Goal: Task Accomplishment & Management: Use online tool/utility

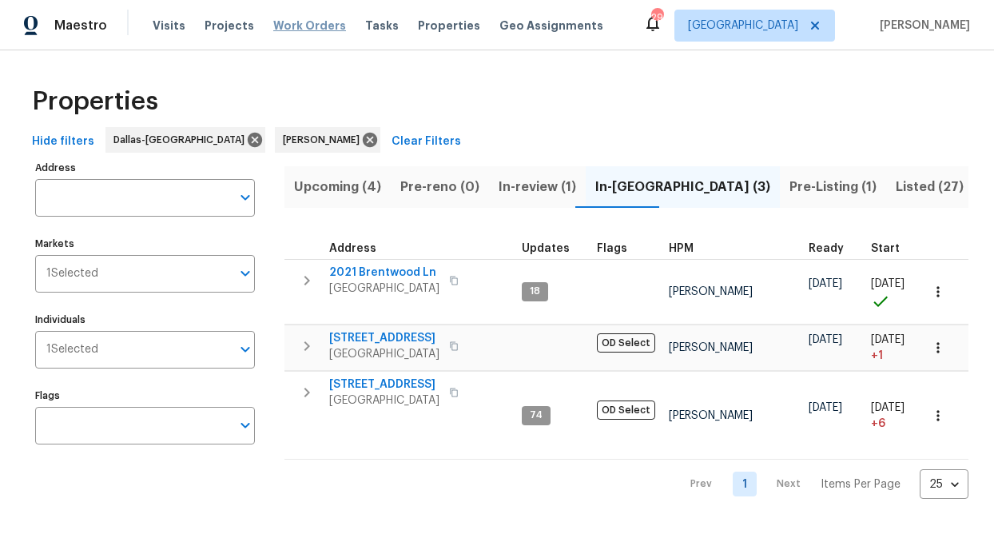
click at [289, 27] on span "Work Orders" at bounding box center [309, 26] width 73 height 16
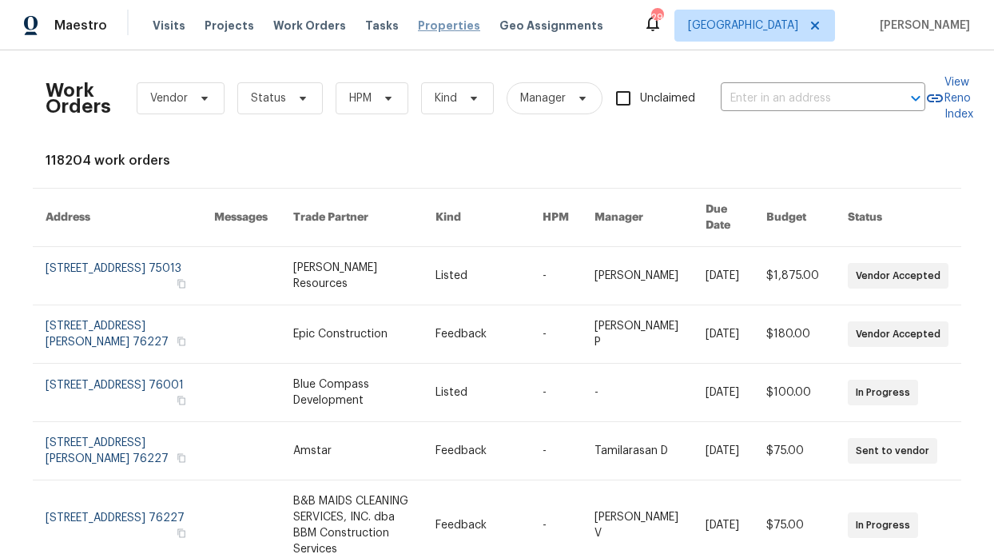
click at [443, 30] on span "Properties" at bounding box center [449, 26] width 62 height 16
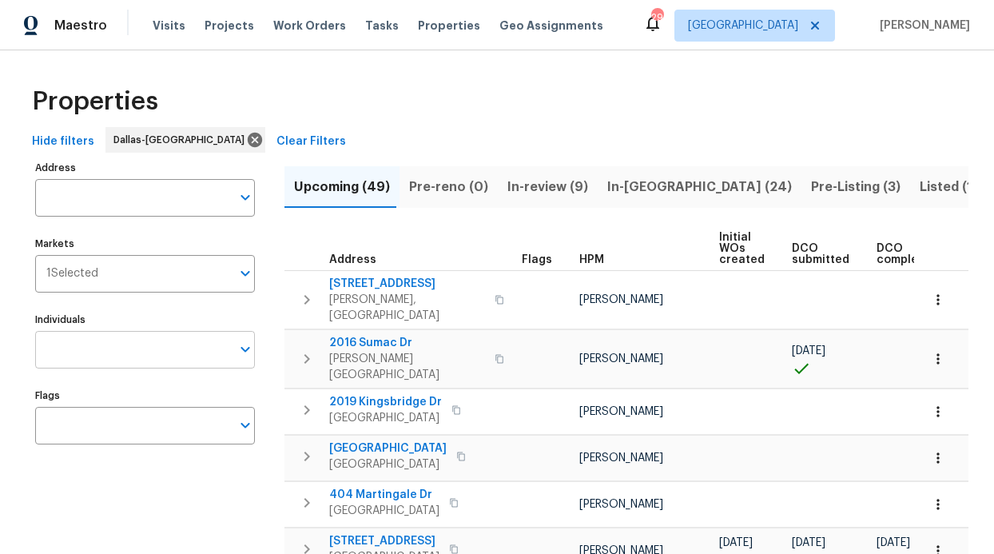
click at [127, 359] on input "Individuals" at bounding box center [133, 350] width 196 height 38
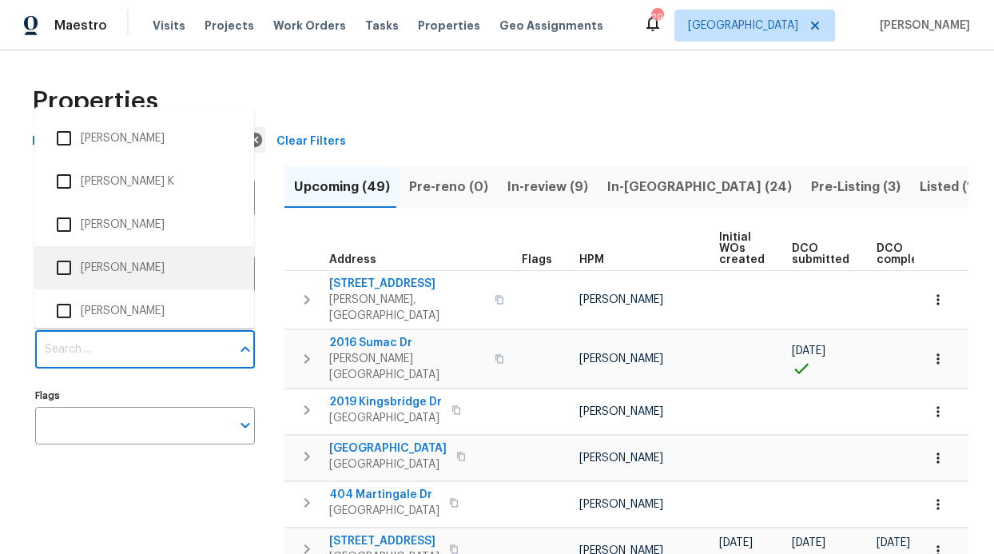
scroll to position [620, 0]
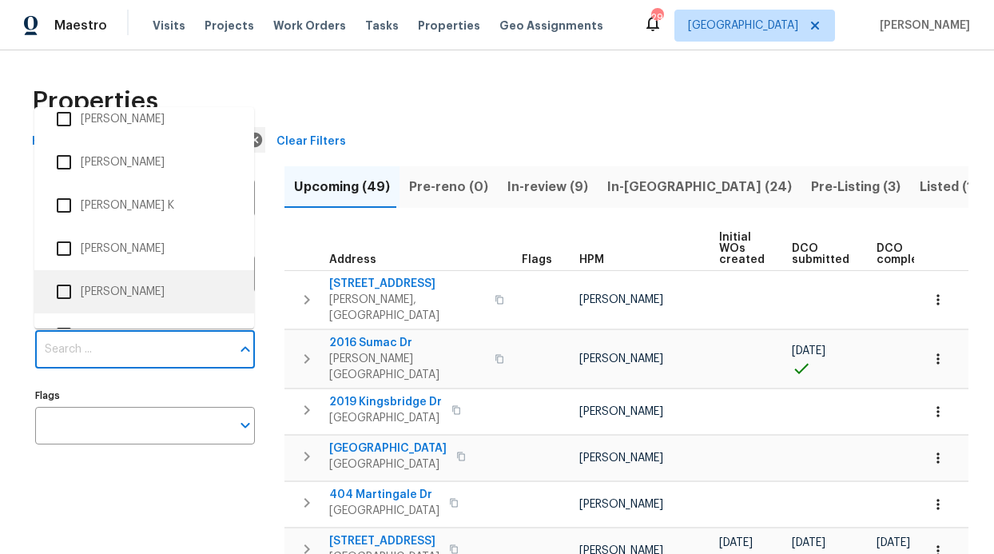
click at [105, 337] on input "Individuals" at bounding box center [133, 350] width 196 height 38
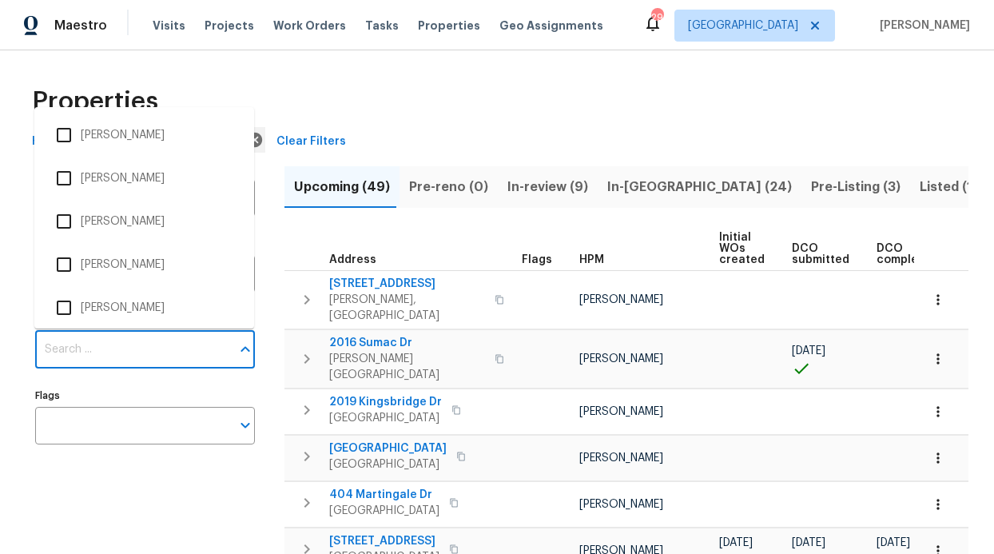
click at [93, 357] on input "Individuals" at bounding box center [133, 350] width 196 height 38
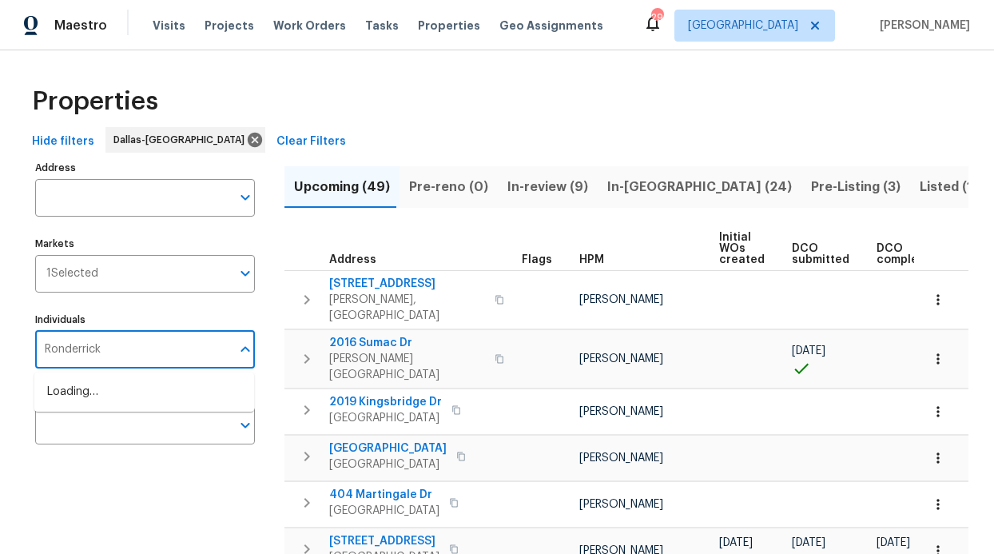
type input "Ronderrick"
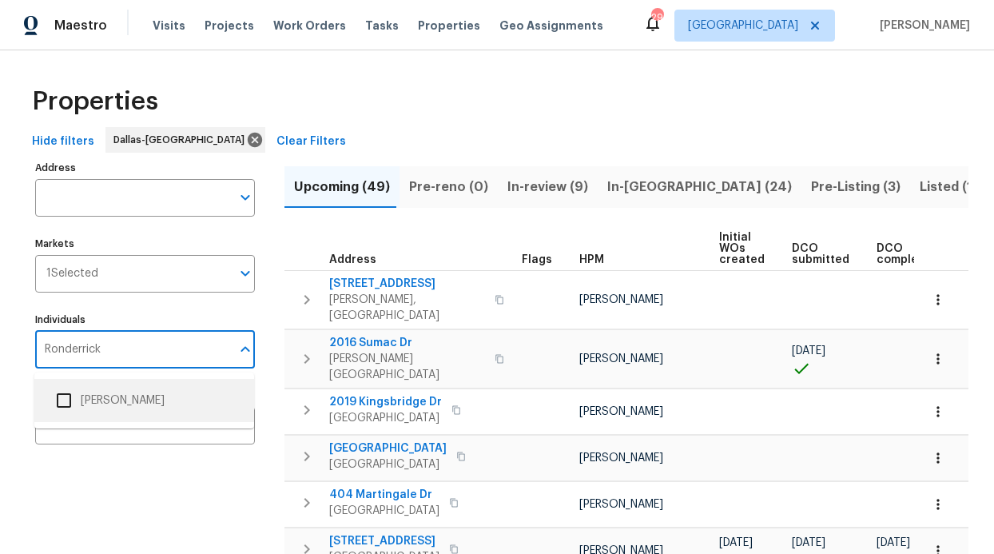
click at [94, 415] on li "[PERSON_NAME]" at bounding box center [144, 401] width 194 height 34
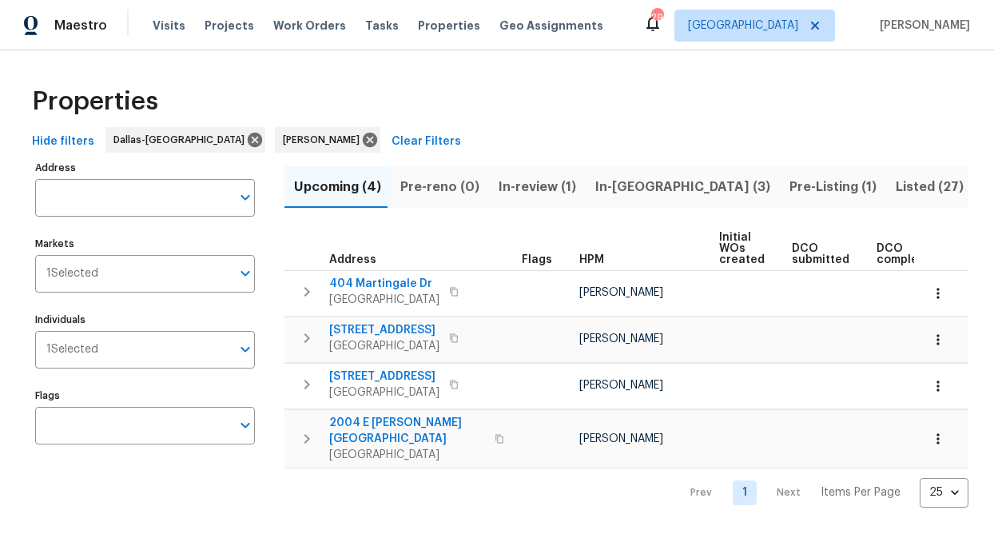
click at [595, 186] on span "In-reno (3)" at bounding box center [682, 187] width 175 height 22
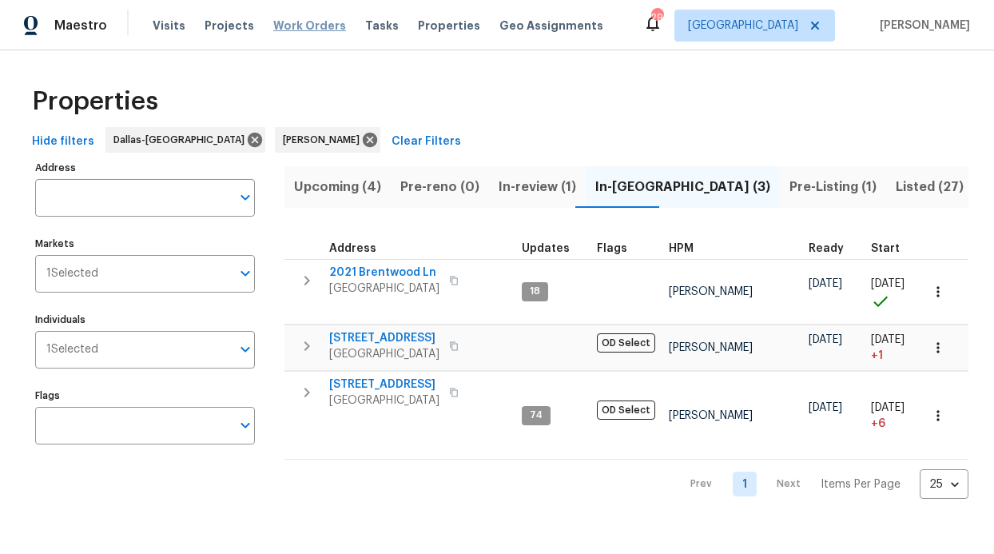
click at [273, 26] on span "Work Orders" at bounding box center [309, 26] width 73 height 16
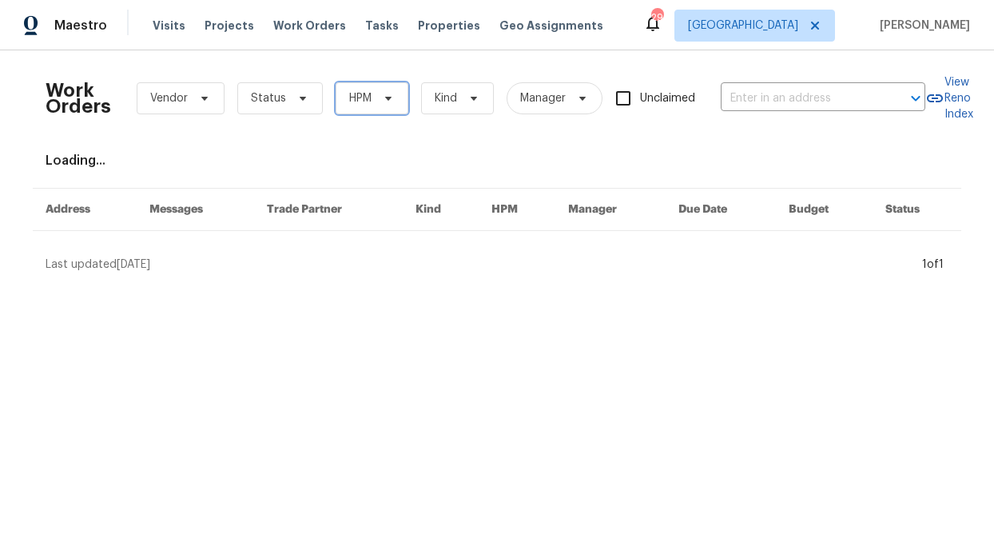
click at [386, 100] on icon at bounding box center [388, 98] width 13 height 13
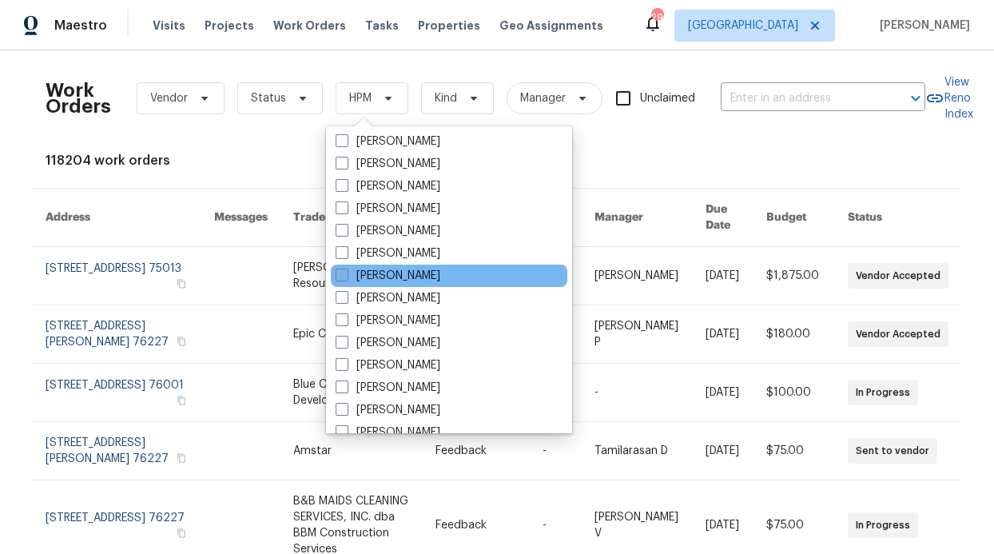
scroll to position [892, 0]
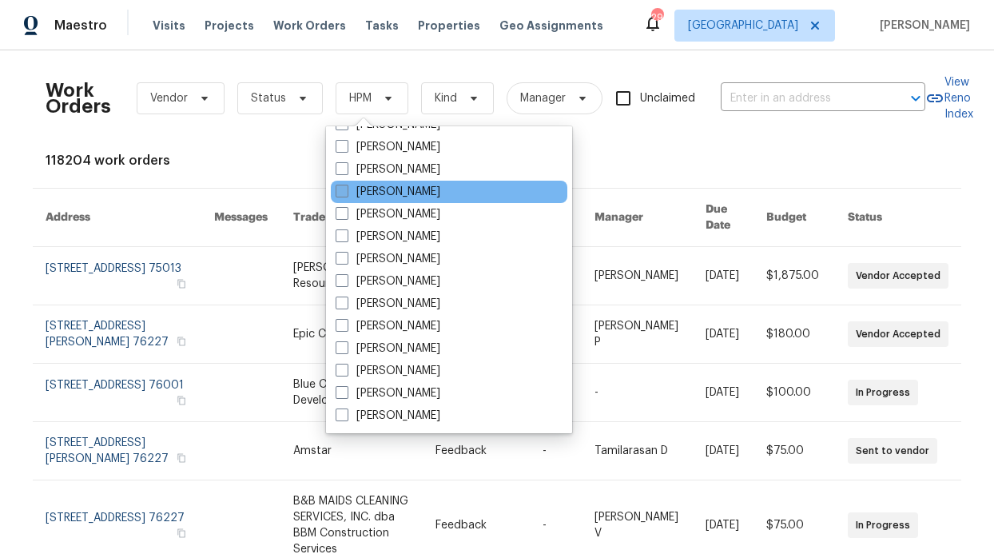
click at [401, 197] on label "[PERSON_NAME]" at bounding box center [388, 192] width 105 height 16
click at [346, 194] on input "[PERSON_NAME]" at bounding box center [341, 189] width 10 height 10
checkbox input "true"
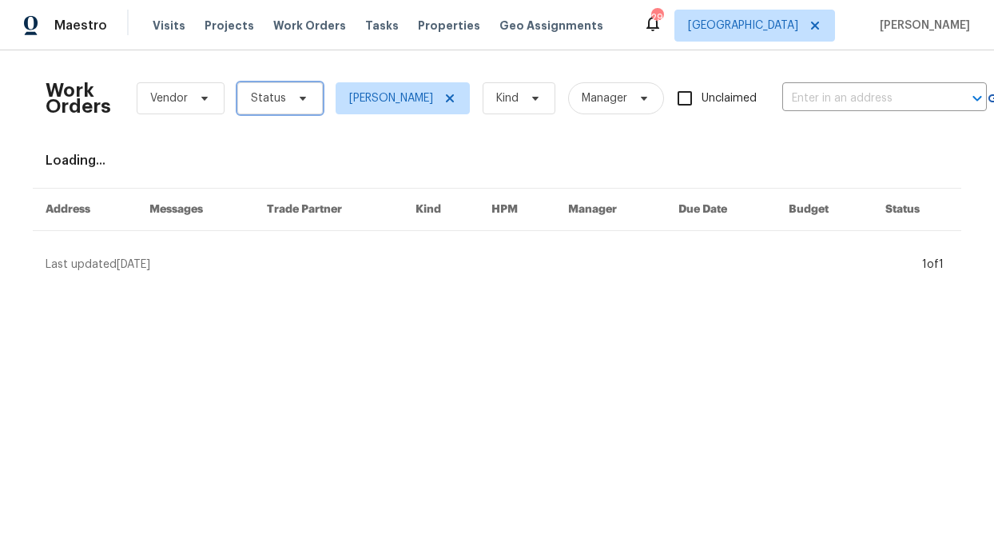
click at [269, 105] on span "Status" at bounding box center [268, 98] width 35 height 16
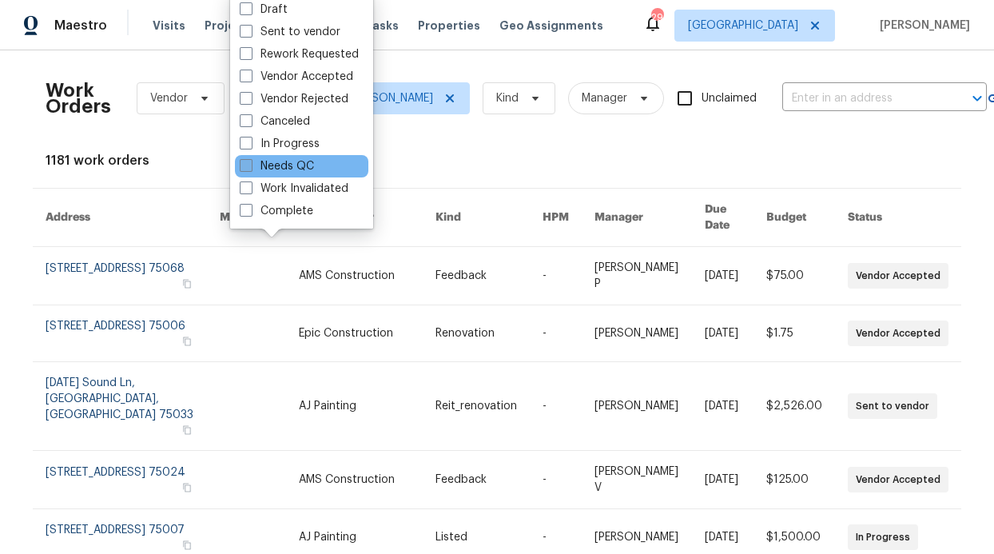
click at [288, 171] on label "Needs QC" at bounding box center [277, 166] width 74 height 16
click at [250, 169] on input "Needs QC" at bounding box center [245, 163] width 10 height 10
checkbox input "true"
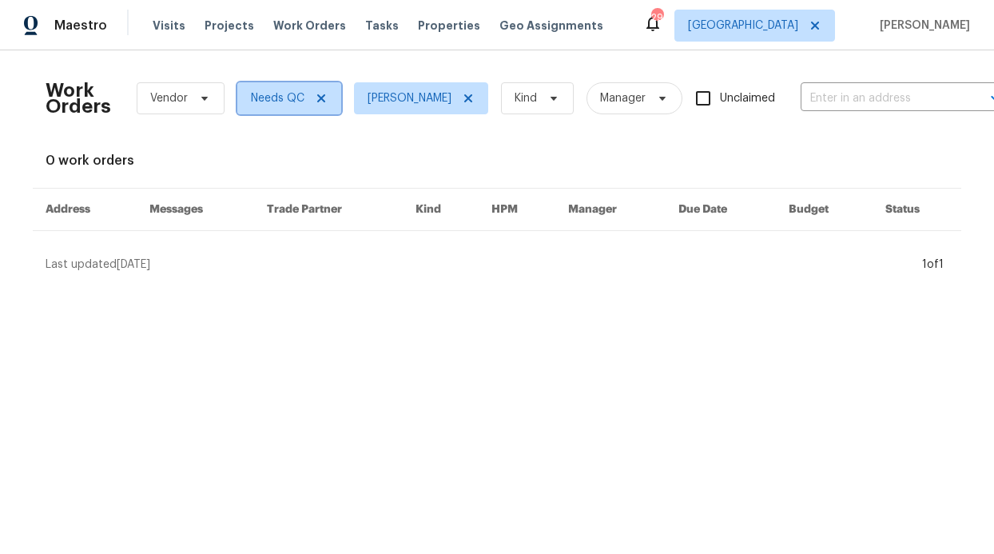
click at [317, 97] on icon at bounding box center [321, 98] width 8 height 8
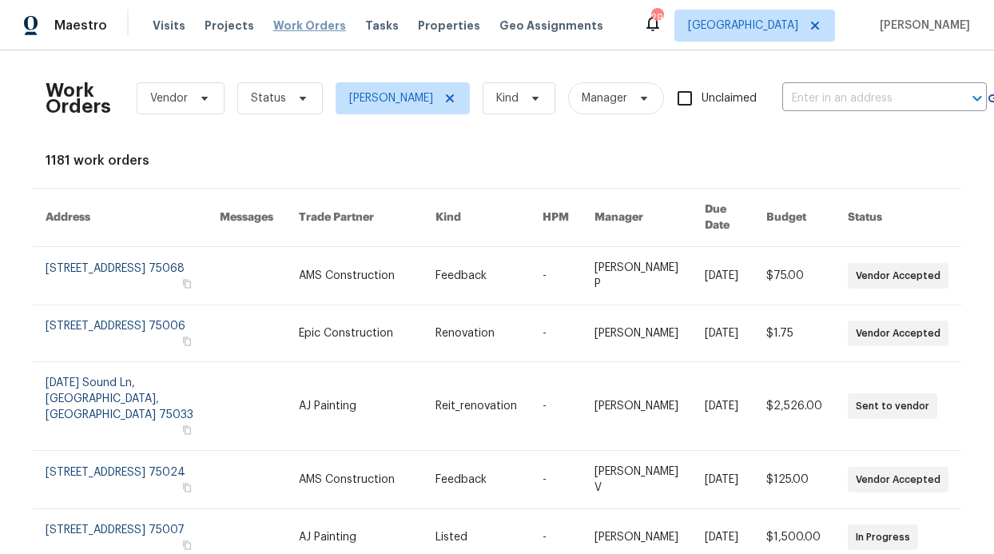
click at [302, 26] on span "Work Orders" at bounding box center [309, 26] width 73 height 16
click at [313, 27] on span "Work Orders" at bounding box center [309, 26] width 73 height 16
click at [313, 22] on span "Work Orders" at bounding box center [309, 26] width 73 height 16
click at [304, 30] on span "Work Orders" at bounding box center [309, 26] width 73 height 16
click at [456, 30] on div "Visits Projects Work Orders Tasks Properties Geo Assignments" at bounding box center [388, 26] width 470 height 32
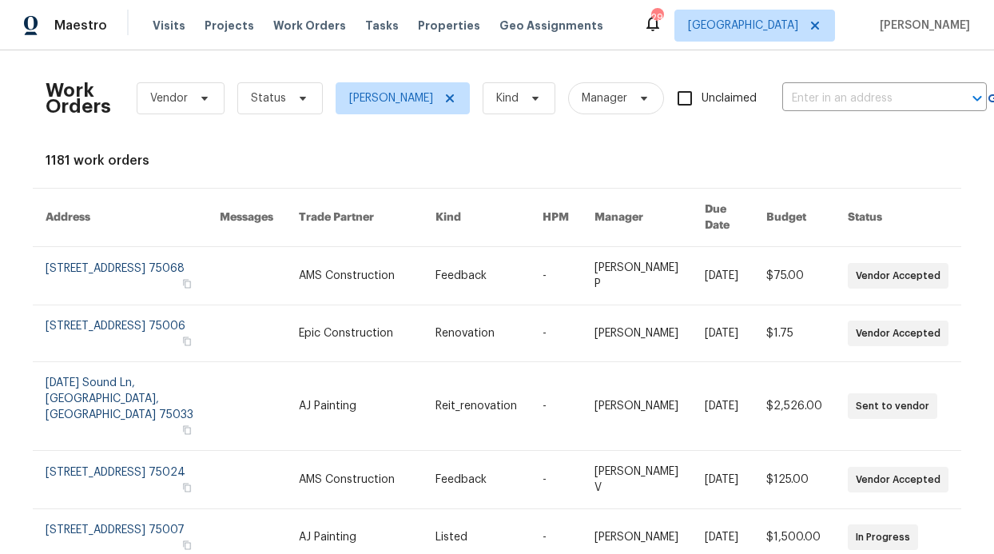
click at [181, 27] on div "Visits Projects Work Orders Tasks Properties Geo Assignments" at bounding box center [388, 26] width 470 height 32
click at [177, 26] on span "Visits" at bounding box center [169, 26] width 33 height 16
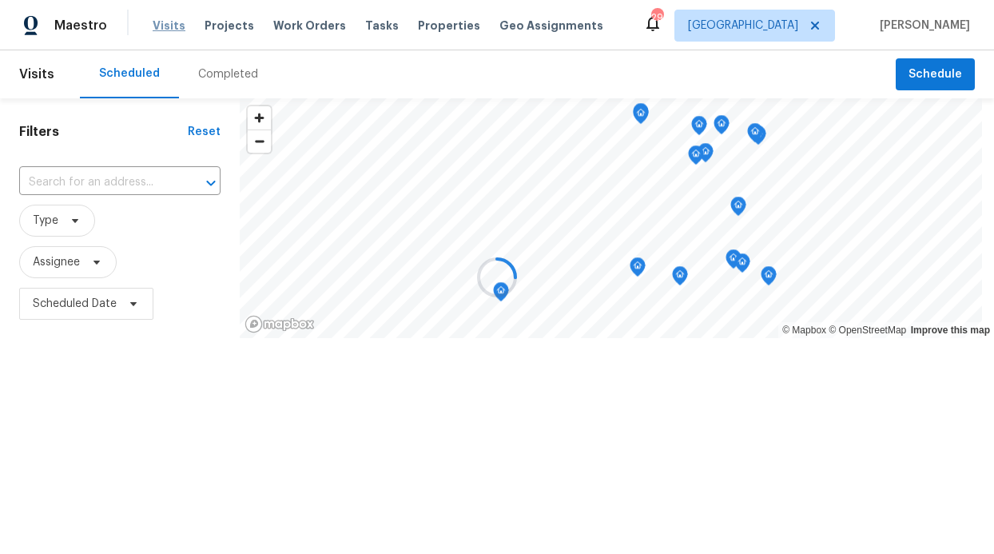
click at [162, 23] on div at bounding box center [497, 277] width 994 height 554
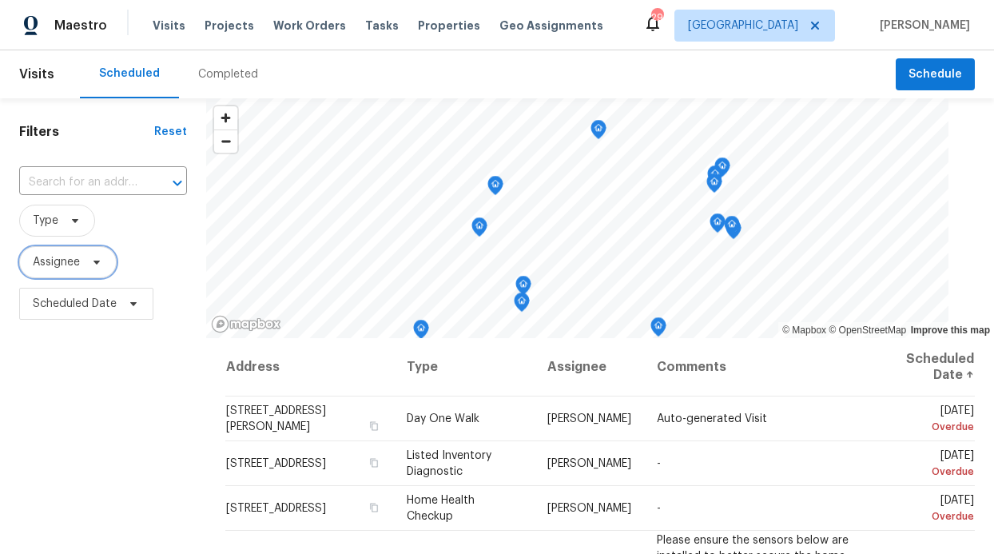
click at [70, 272] on span "Assignee" at bounding box center [68, 262] width 98 height 32
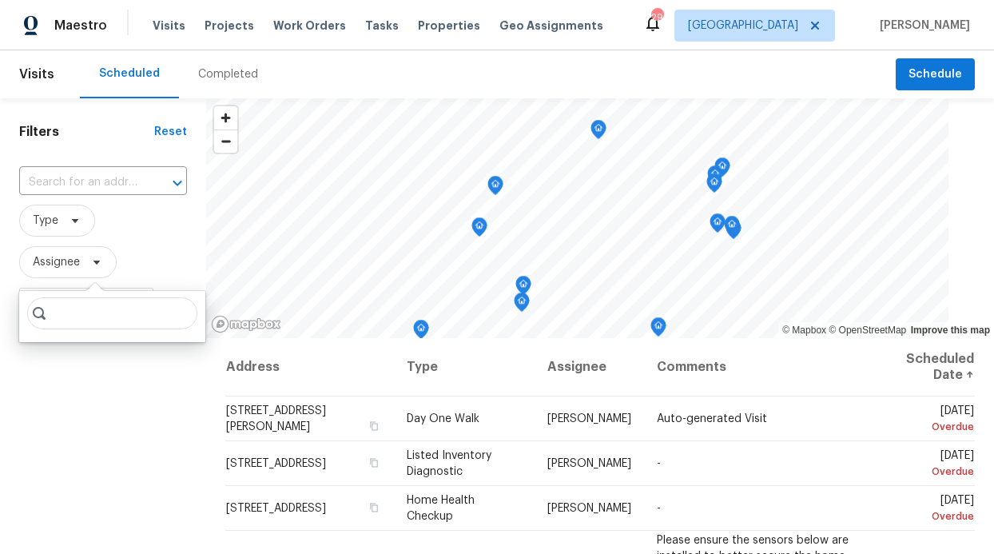
click at [64, 319] on input "search" at bounding box center [112, 313] width 170 height 32
type input "Ronderrick"
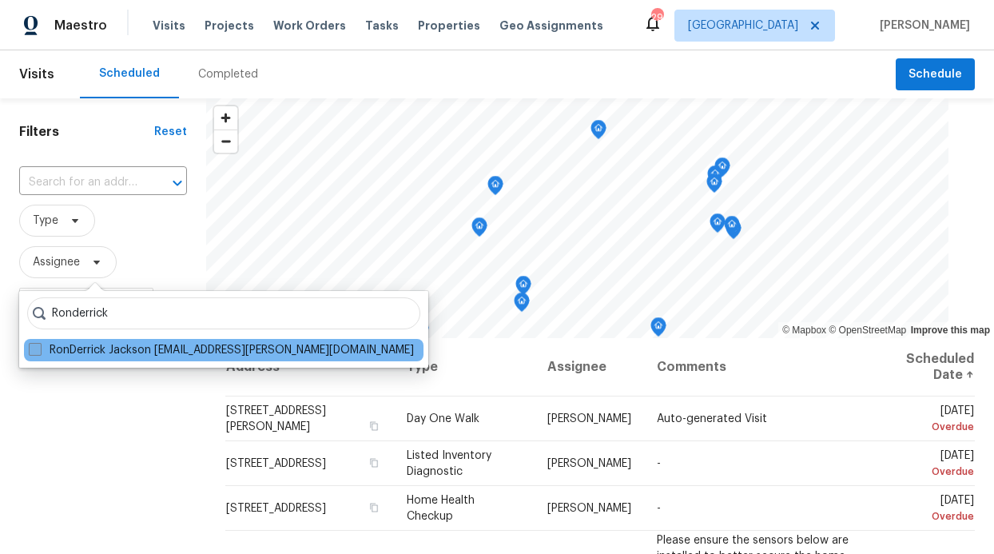
click at [140, 352] on label "RonDerrick Jackson ron.jackson@opendoor.com" at bounding box center [221, 350] width 385 height 16
click at [39, 352] on input "RonDerrick Jackson ron.jackson@opendoor.com" at bounding box center [34, 347] width 10 height 10
checkbox input "true"
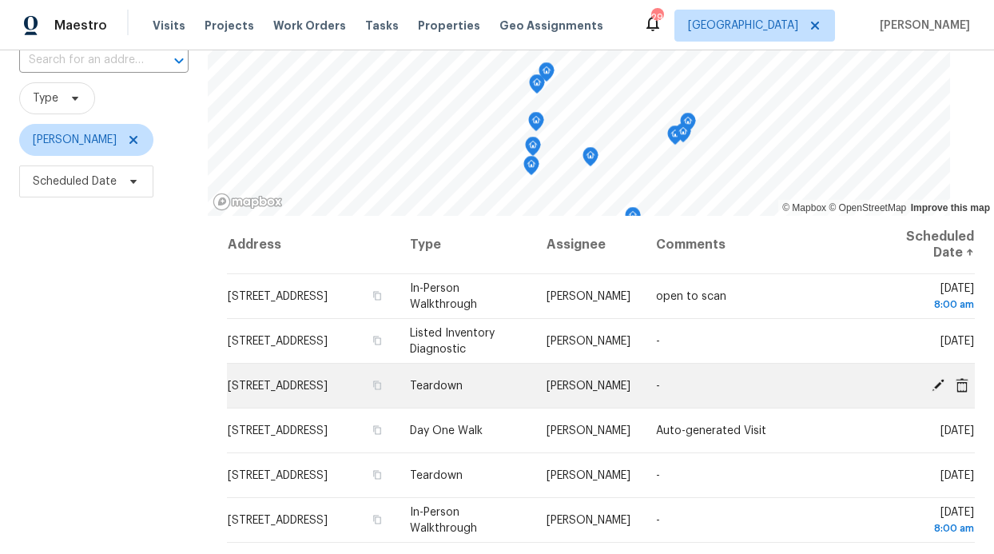
scroll to position [3, 0]
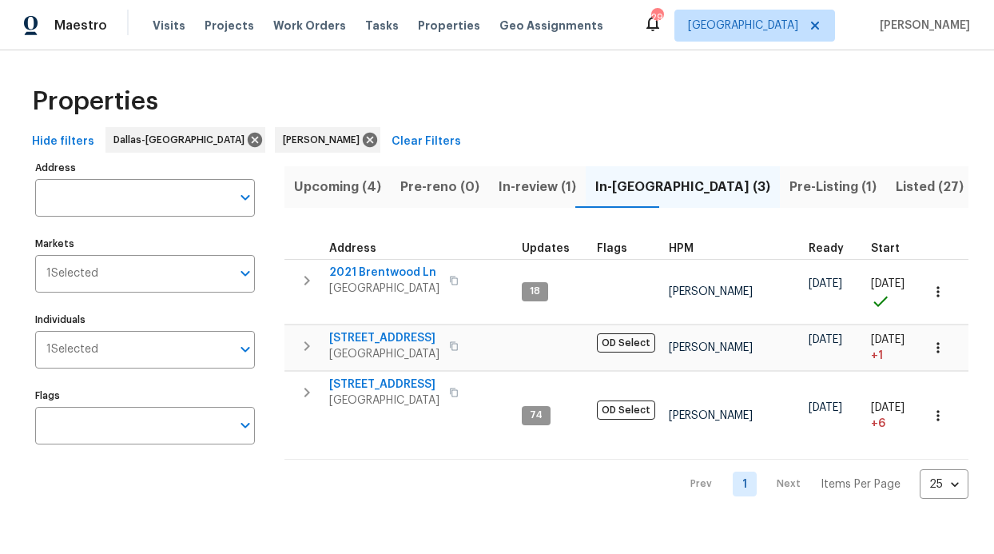
click at [535, 189] on span "In-review (1)" at bounding box center [538, 187] width 78 height 22
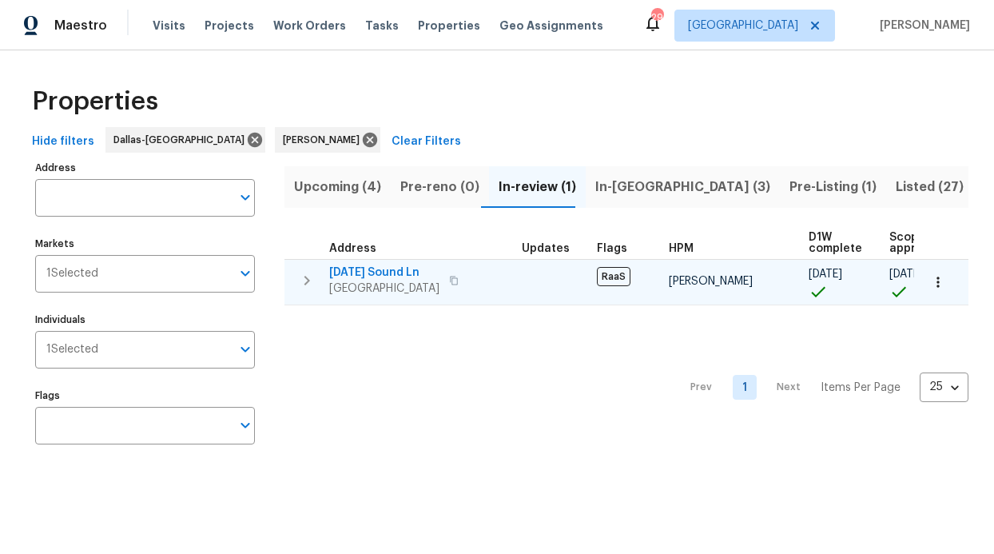
click at [388, 271] on span "2503 April Sound Ln" at bounding box center [384, 273] width 110 height 16
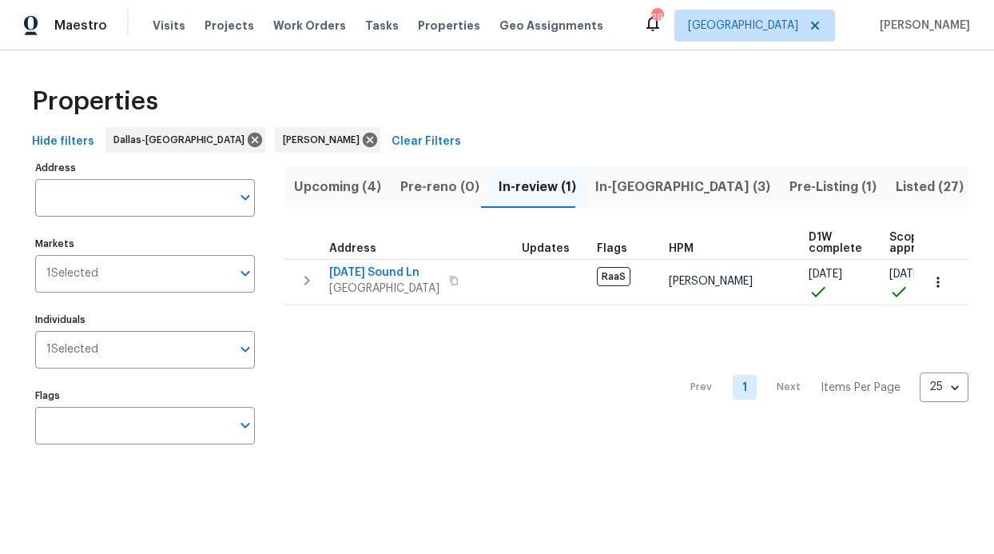
click at [308, 38] on div "Visits Projects Work Orders Tasks Properties Geo Assignments" at bounding box center [388, 26] width 470 height 32
click at [311, 29] on span "Work Orders" at bounding box center [309, 26] width 73 height 16
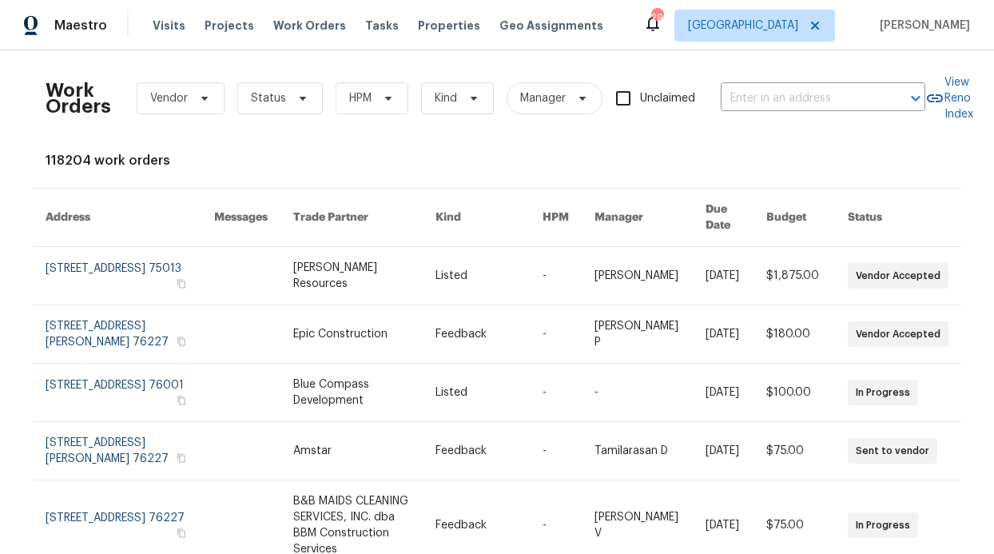
click at [357, 131] on div "Work Orders Vendor Status HPM Kind Manager Unclaimed ​" at bounding box center [486, 98] width 880 height 70
click at [381, 91] on span "HPM" at bounding box center [372, 98] width 73 height 32
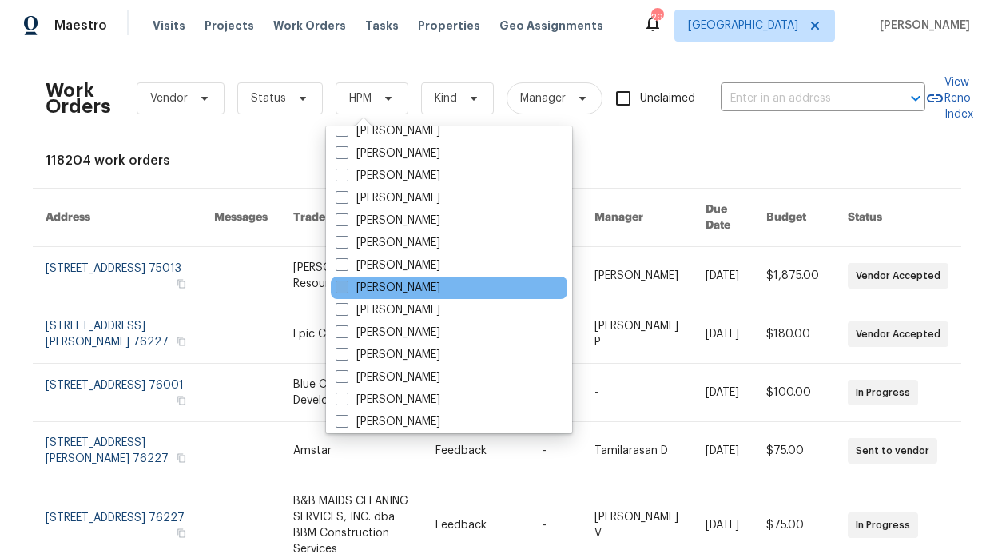
scroll to position [679, 0]
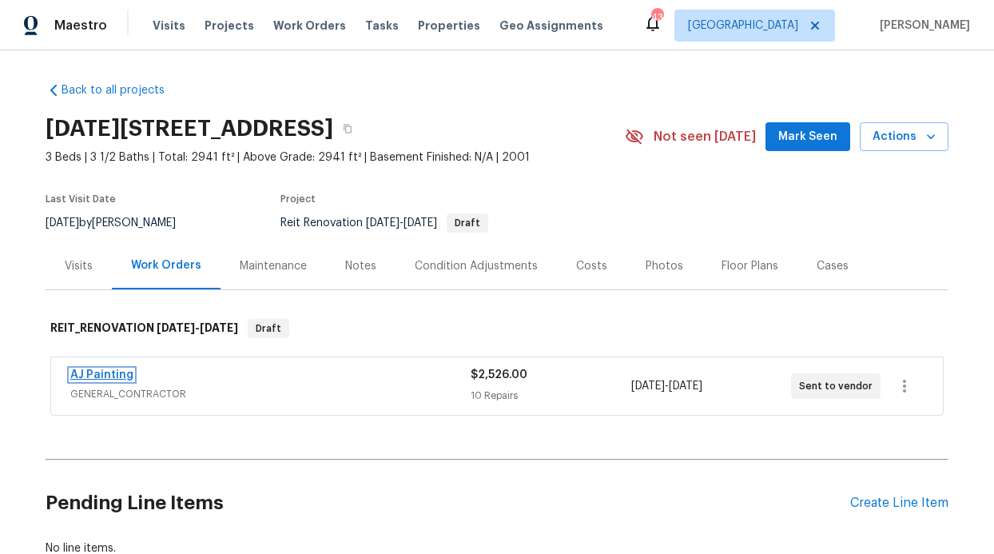
click at [99, 375] on link "AJ Painting" at bounding box center [101, 374] width 63 height 11
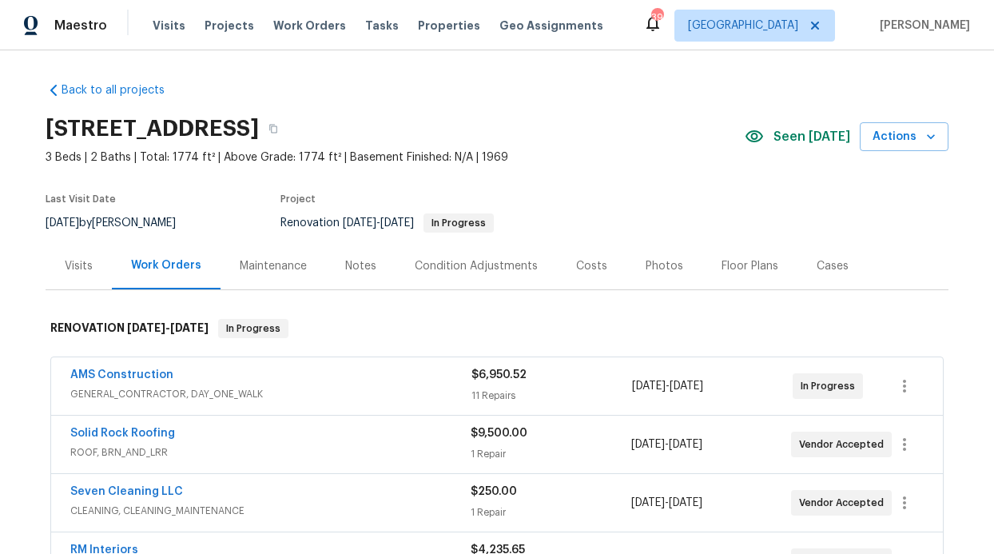
click at [285, 35] on div "Visits Projects Work Orders Tasks Properties Geo Assignments" at bounding box center [388, 26] width 470 height 32
click at [289, 32] on span "Work Orders" at bounding box center [309, 26] width 73 height 16
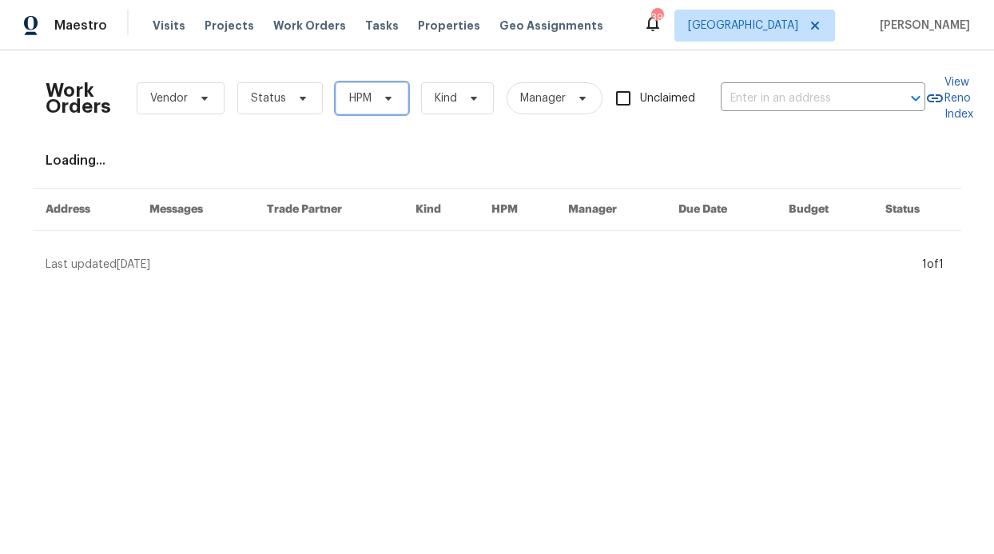
click at [338, 101] on span "HPM" at bounding box center [372, 98] width 73 height 32
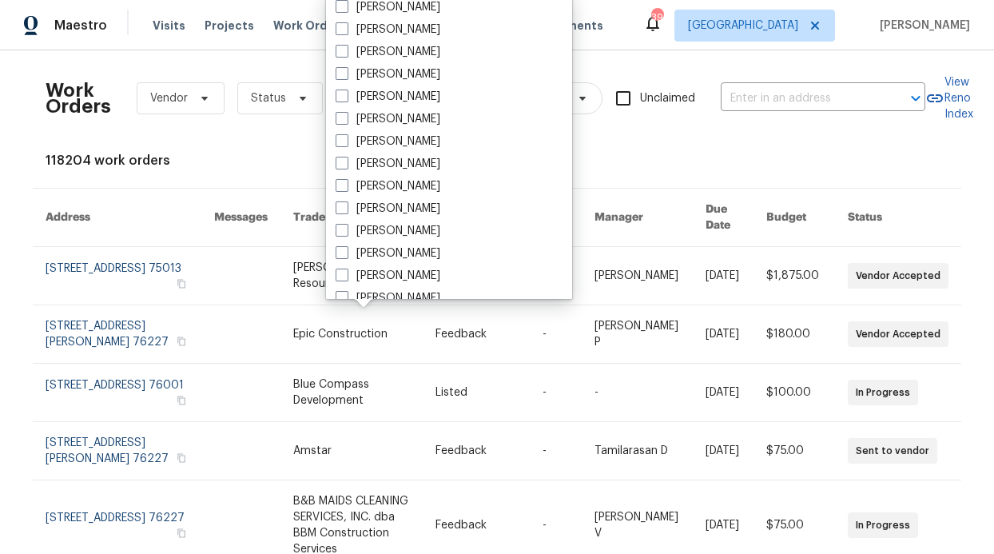
scroll to position [892, 0]
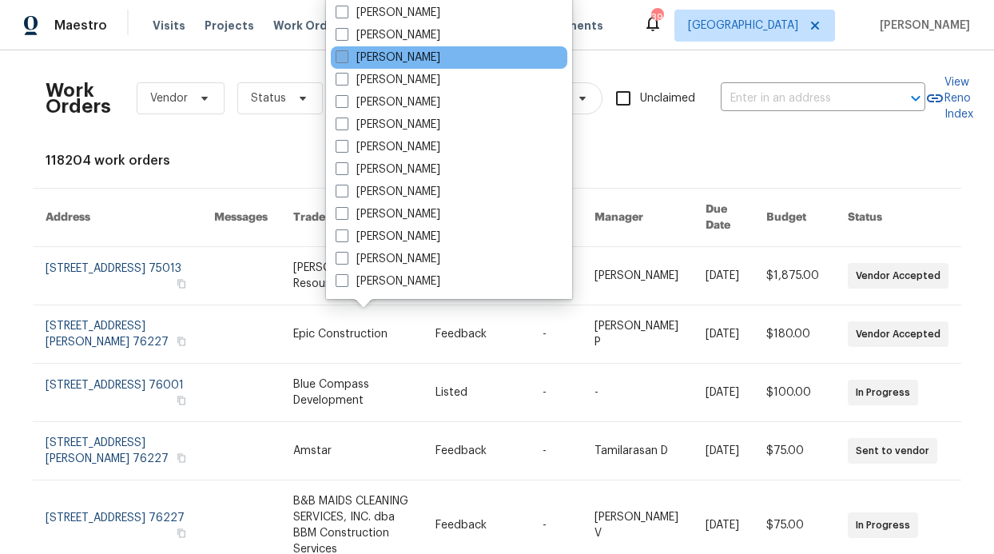
click at [418, 59] on label "[PERSON_NAME]" at bounding box center [388, 58] width 105 height 16
click at [346, 59] on input "[PERSON_NAME]" at bounding box center [341, 55] width 10 height 10
checkbox input "true"
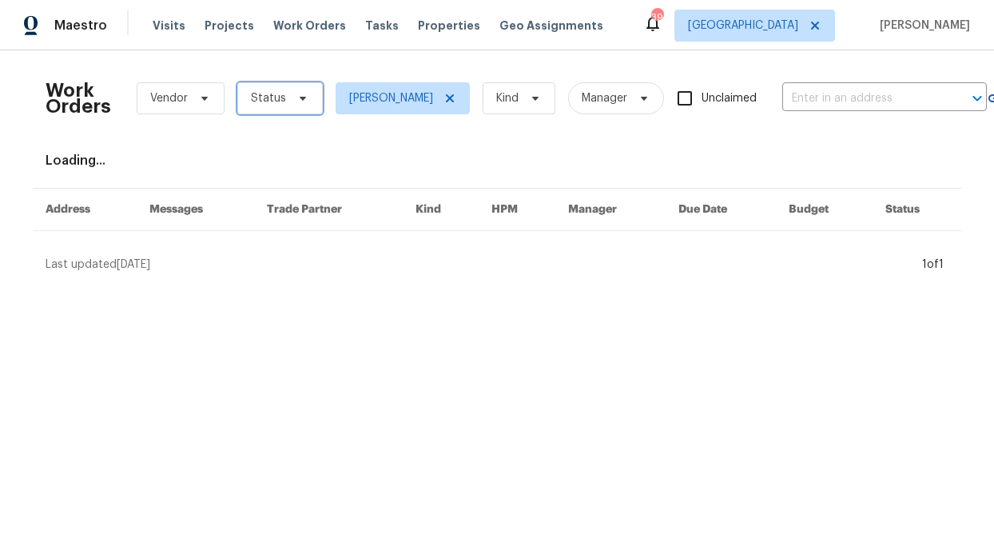
click at [278, 100] on span "Status" at bounding box center [280, 98] width 86 height 32
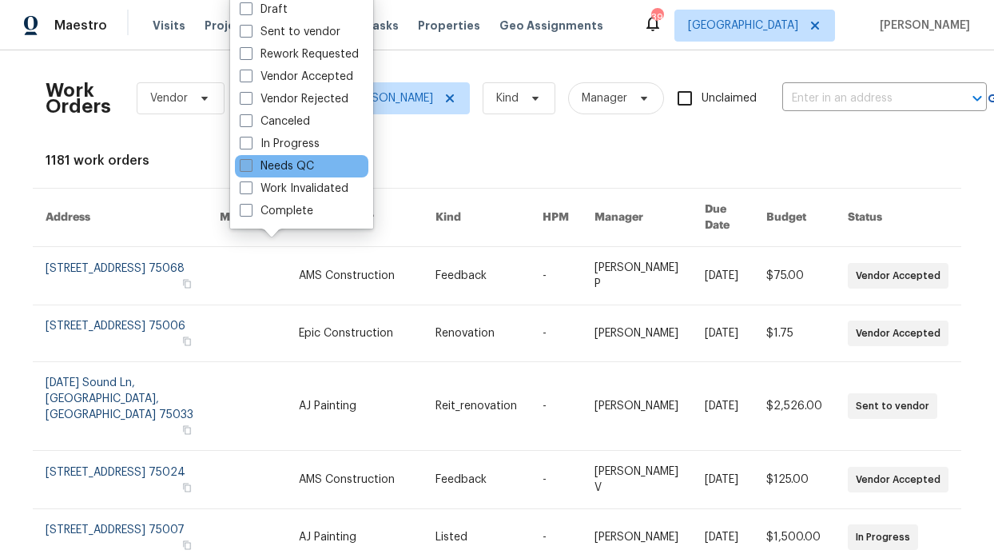
click at [284, 167] on label "Needs QC" at bounding box center [277, 166] width 74 height 16
click at [250, 167] on input "Needs QC" at bounding box center [245, 163] width 10 height 10
checkbox input "true"
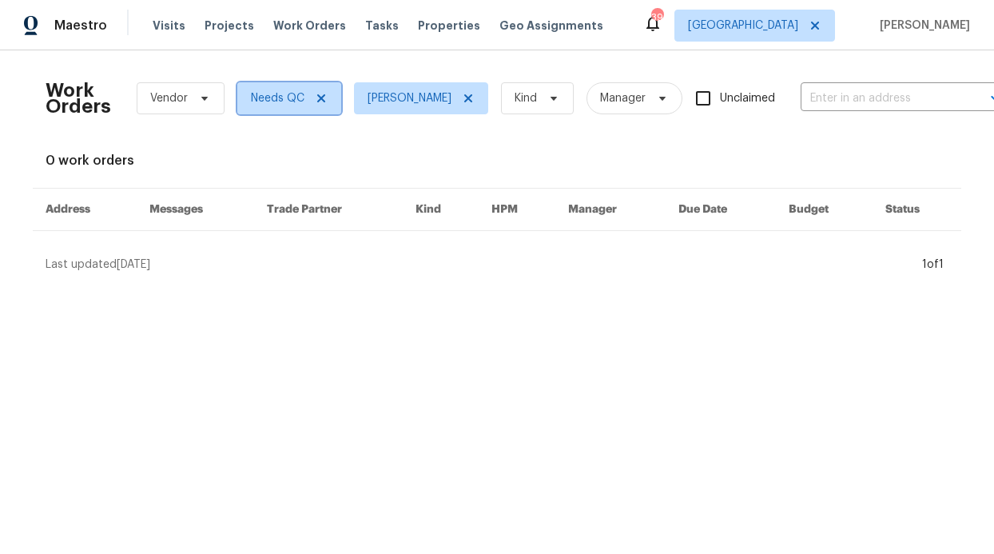
click at [323, 92] on span "Needs QC" at bounding box center [289, 98] width 104 height 32
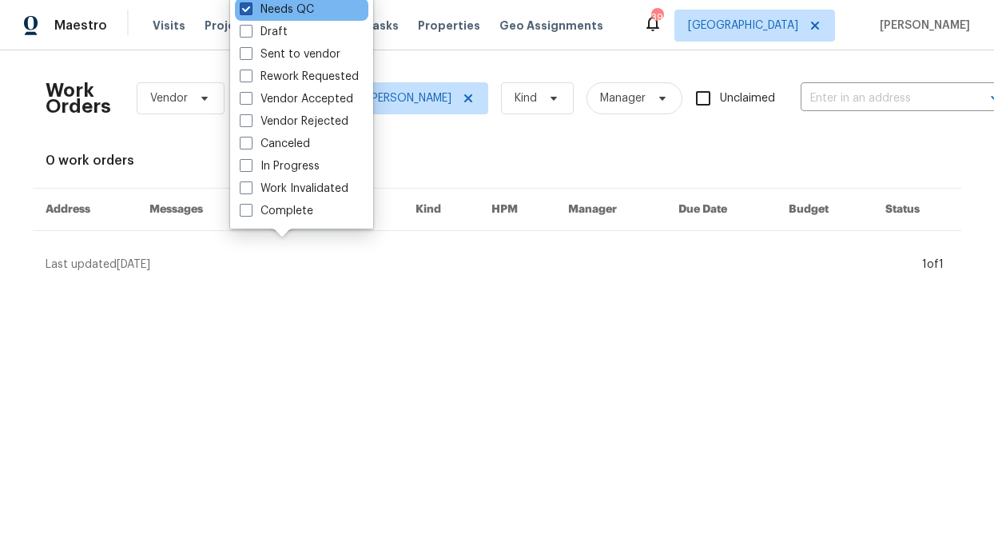
click at [259, 12] on label "Needs QC" at bounding box center [277, 10] width 74 height 16
click at [250, 12] on input "Needs QC" at bounding box center [245, 7] width 10 height 10
checkbox input "false"
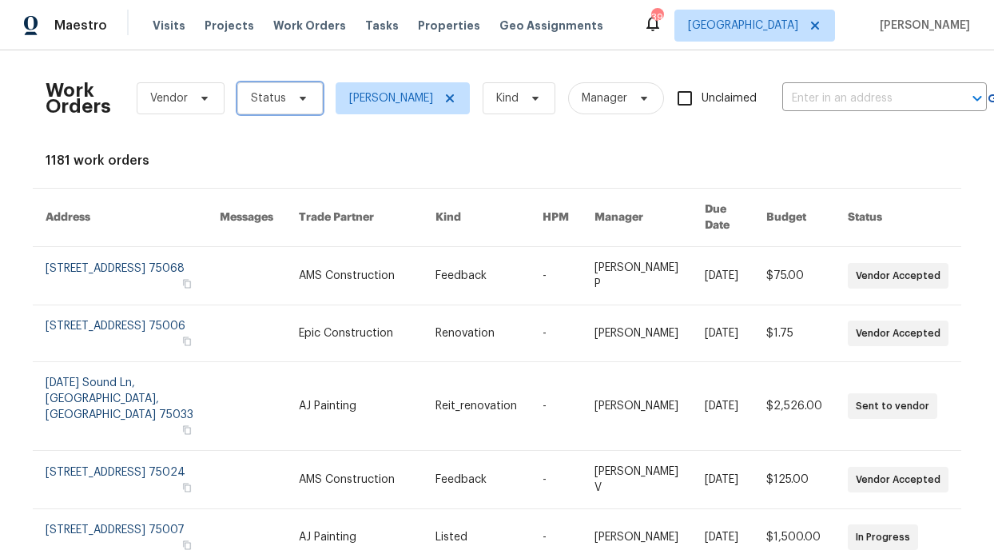
click at [287, 108] on span "Status" at bounding box center [280, 98] width 86 height 32
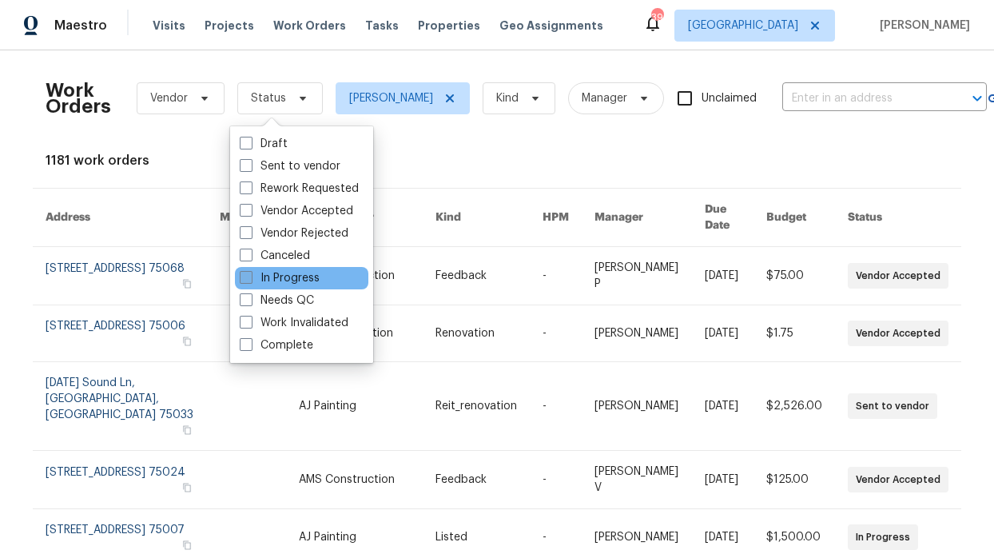
click at [286, 285] on label "In Progress" at bounding box center [280, 278] width 80 height 16
click at [250, 281] on input "In Progress" at bounding box center [245, 275] width 10 height 10
checkbox input "true"
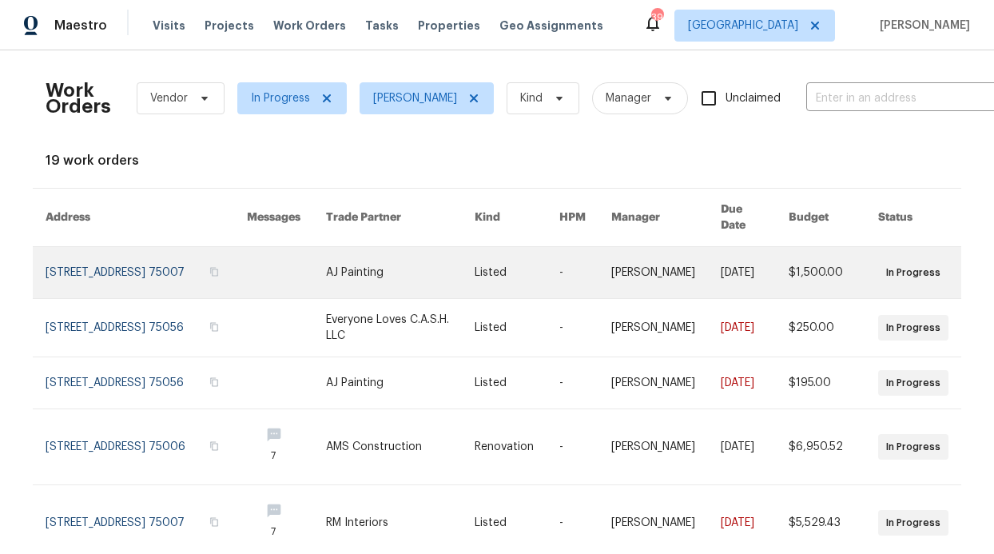
scroll to position [418, 0]
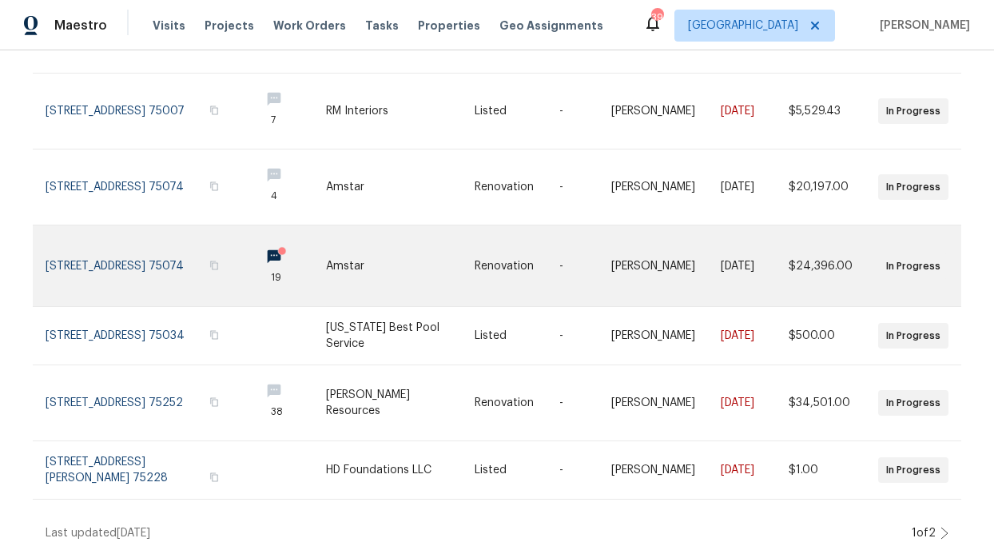
click at [264, 247] on link at bounding box center [286, 265] width 79 height 81
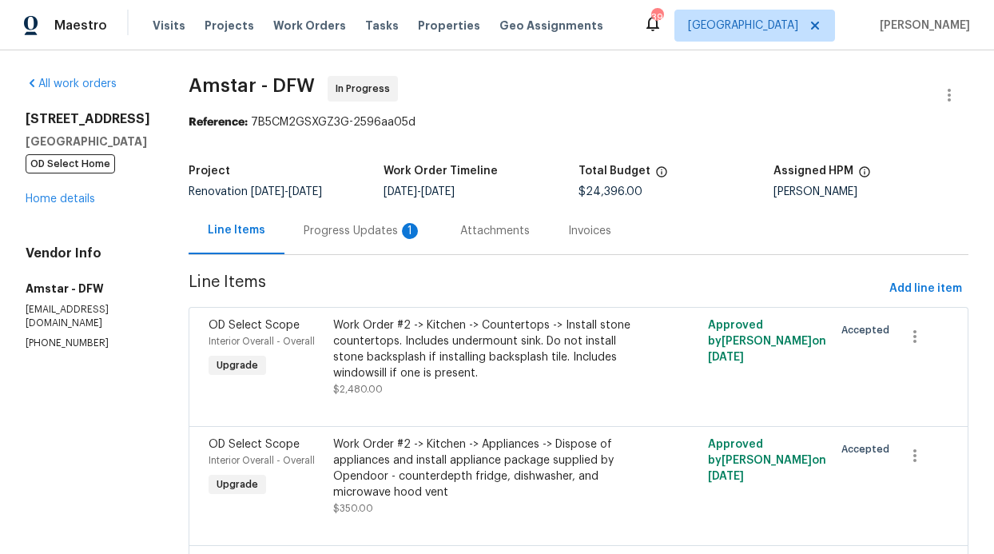
click at [344, 248] on div "Progress Updates 1" at bounding box center [363, 230] width 157 height 47
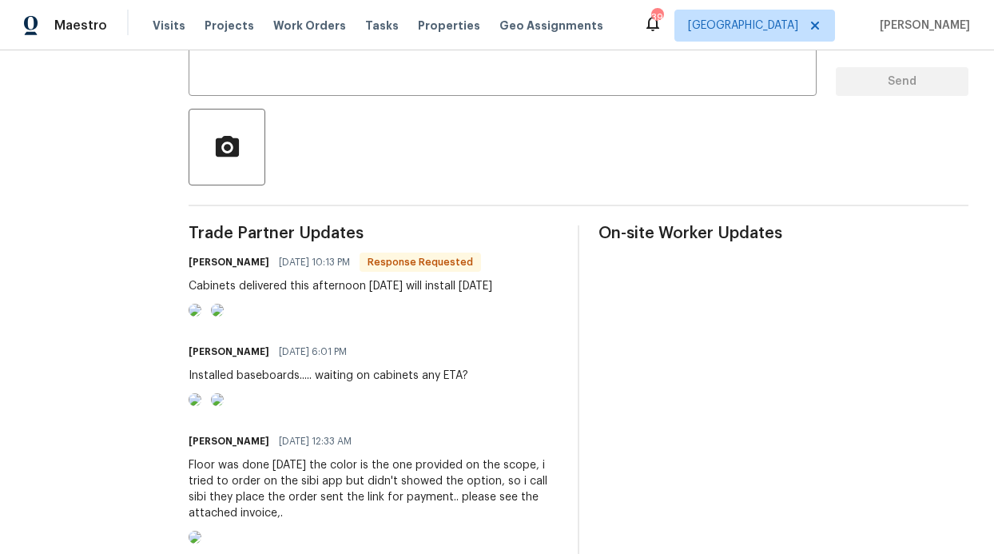
scroll to position [341, 0]
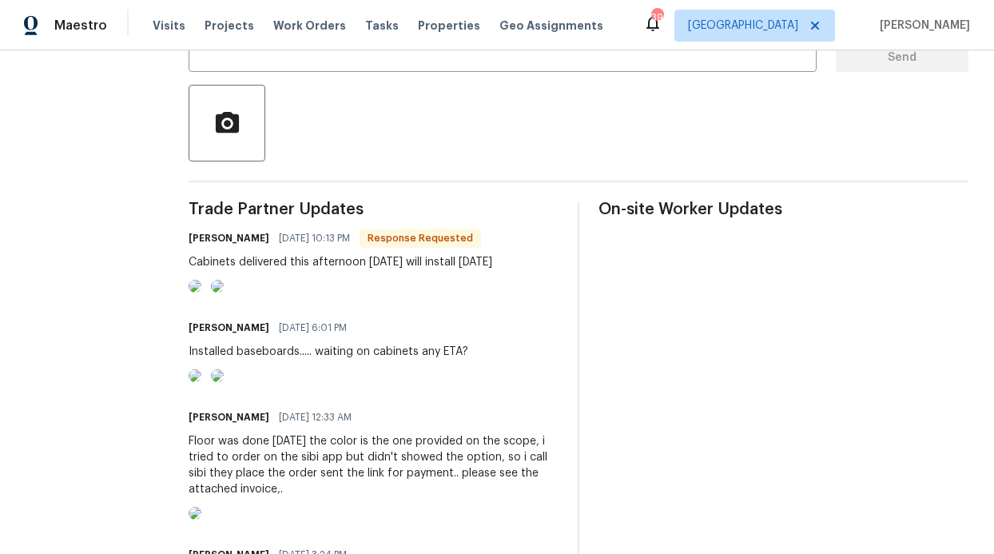
click at [201, 293] on img at bounding box center [195, 286] width 13 height 13
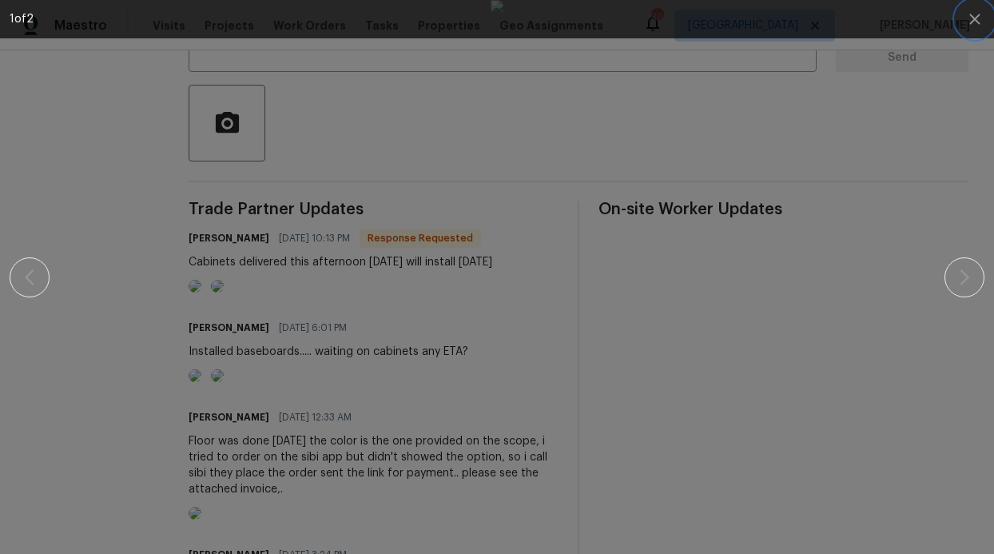
click at [961, 19] on button "button" at bounding box center [975, 19] width 38 height 38
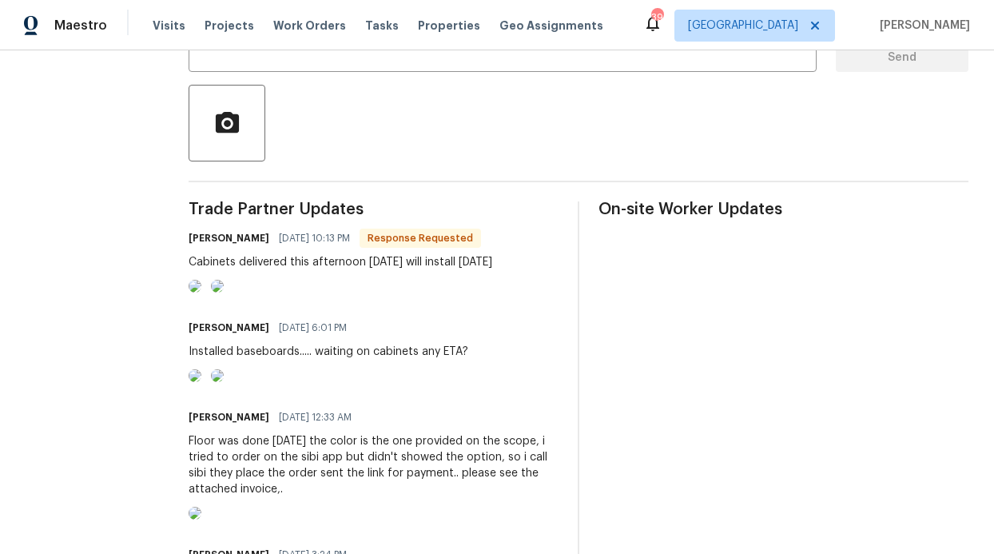
drag, startPoint x: 176, startPoint y: 257, endPoint x: 506, endPoint y: 261, distance: 330.1
click at [506, 261] on div "Carlos Munoz 09/23/2025 10:13 PM Response Requested Cabinets delivered this aft…" at bounding box center [374, 262] width 370 height 70
copy div "abinets delivered this afternoon 09/23 we will install tomorrow"
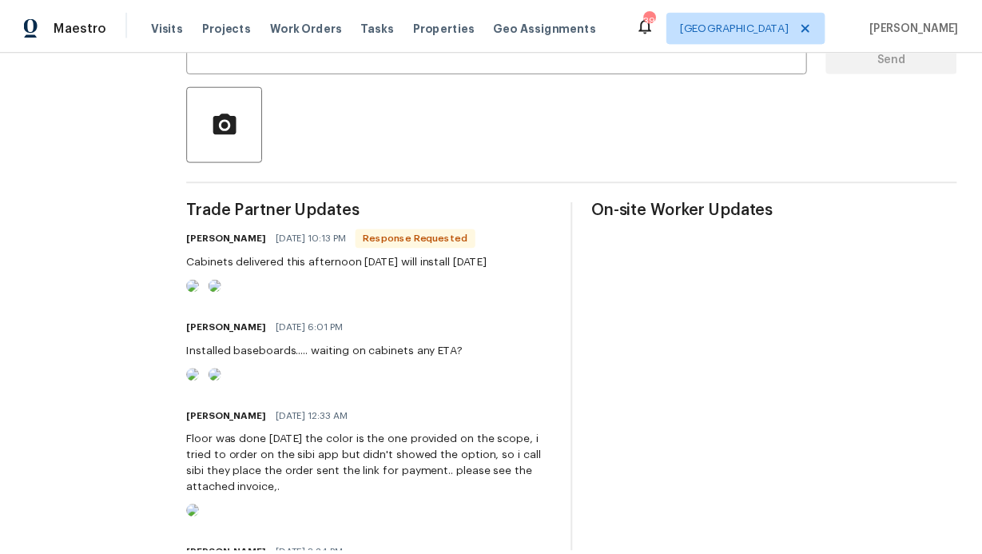
scroll to position [0, 0]
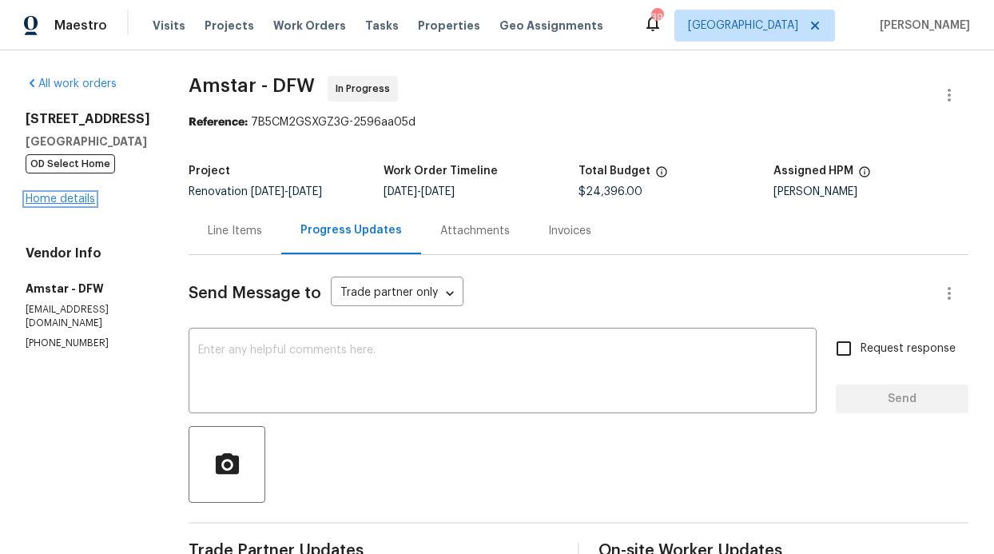
click at [47, 199] on link "Home details" at bounding box center [61, 198] width 70 height 11
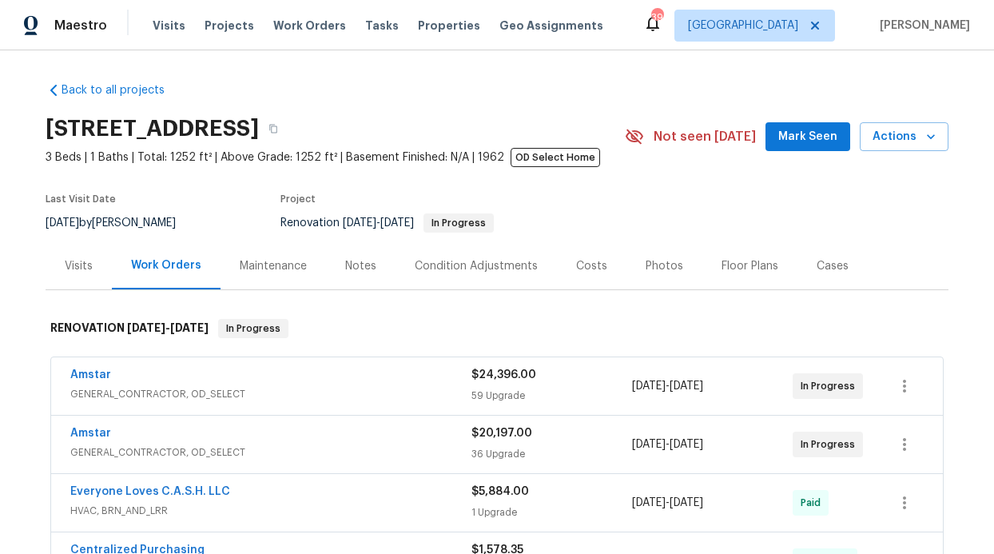
click at [360, 265] on div "Notes" at bounding box center [360, 266] width 31 height 16
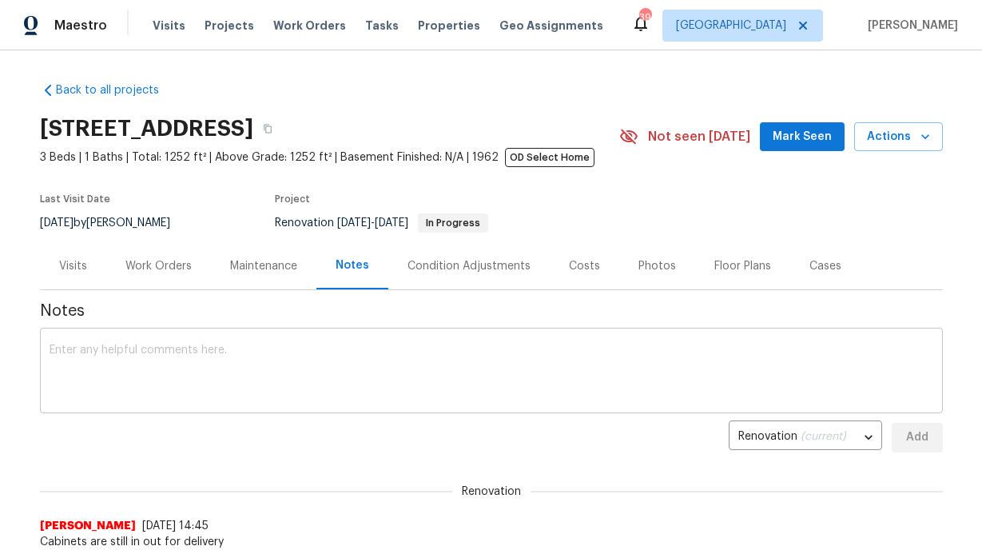
click at [291, 365] on textarea at bounding box center [492, 372] width 884 height 56
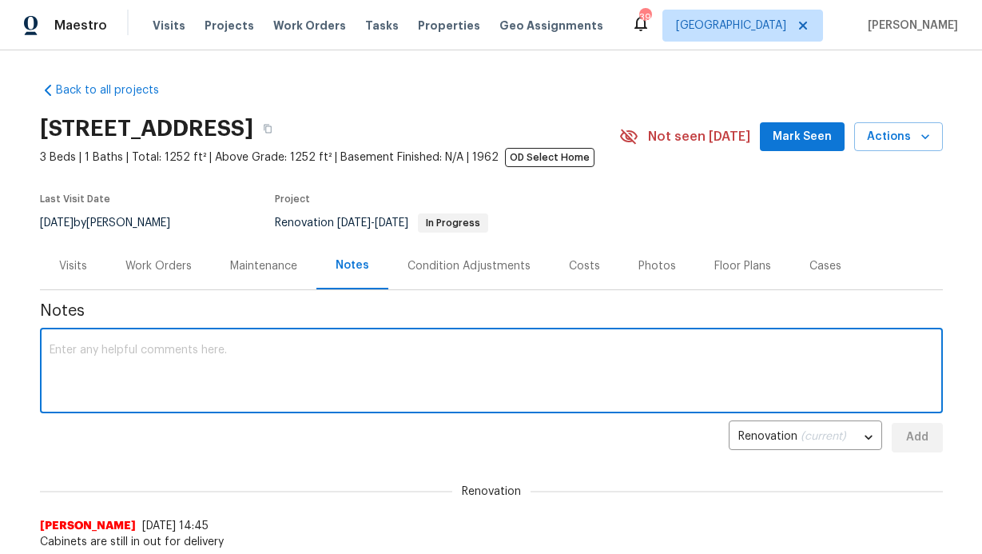
paste textarea "abinets delivered this afternoon 09/23 we will install tomorrow"
type textarea "abinets delivered this afternoon 09/23 we will install tomorrow"
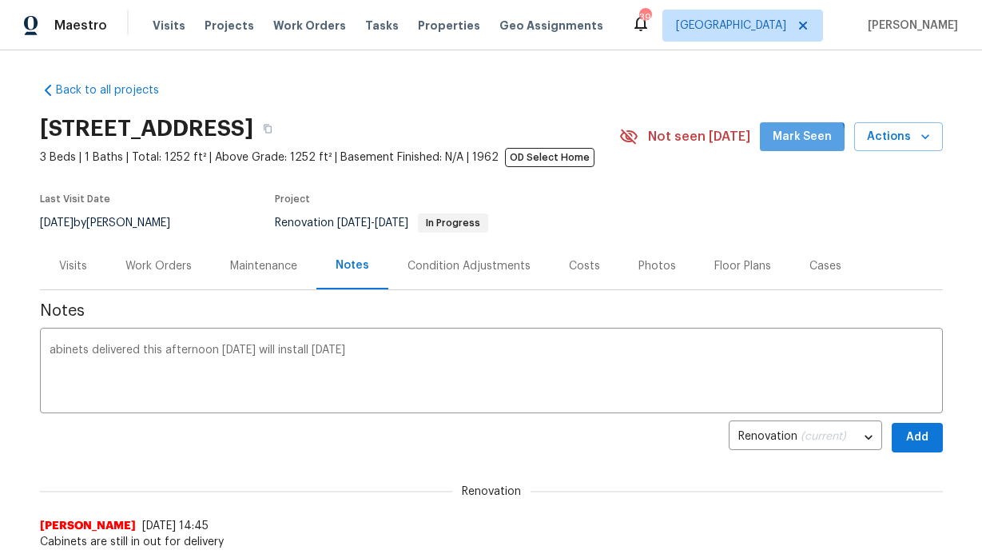
click at [788, 143] on span "Mark Seen" at bounding box center [802, 137] width 59 height 20
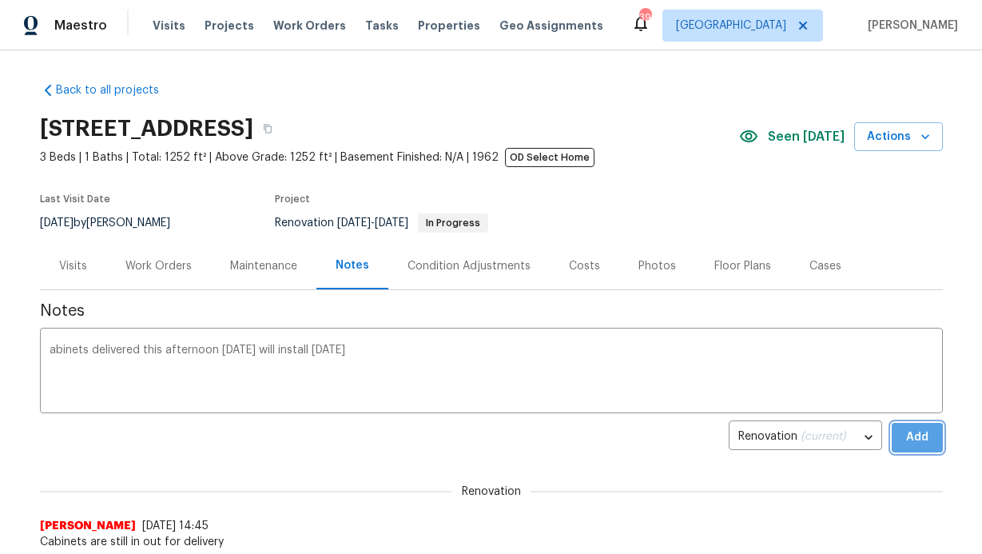
click at [921, 447] on span "Add" at bounding box center [918, 438] width 26 height 20
